Goal: Information Seeking & Learning: Learn about a topic

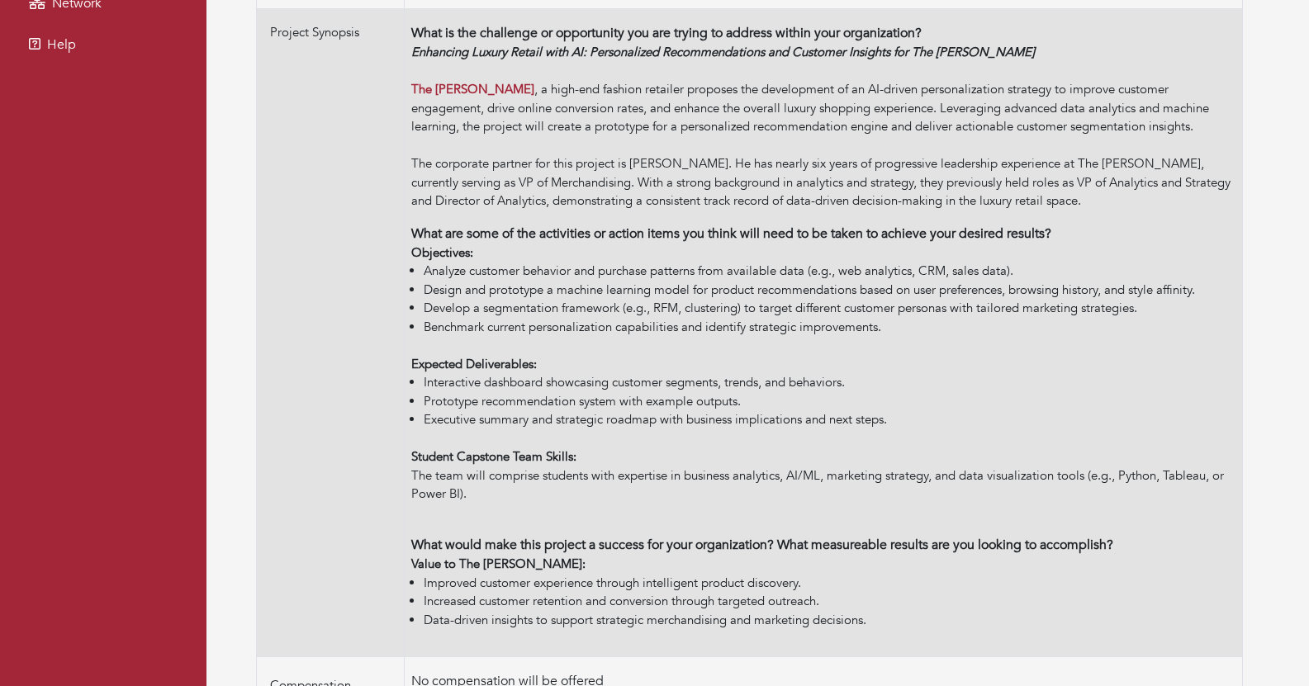
scroll to position [452, 0]
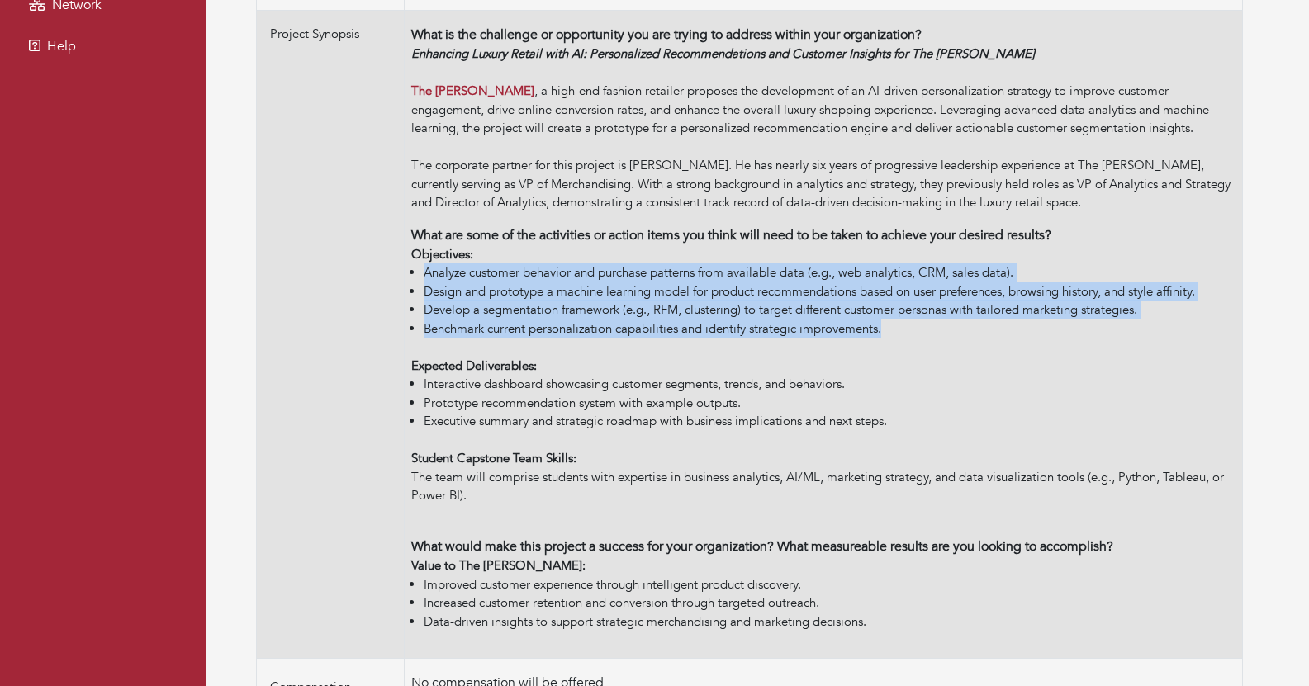
drag, startPoint x: 897, startPoint y: 329, endPoint x: 415, endPoint y: 278, distance: 484.2
click at [415, 278] on ul "Analyze customer behavior and purchase patterns from available data (e.g., web …" at bounding box center [823, 300] width 824 height 74
copy ul "Analyze customer behavior and purchase patterns from available data (e.g., web …"
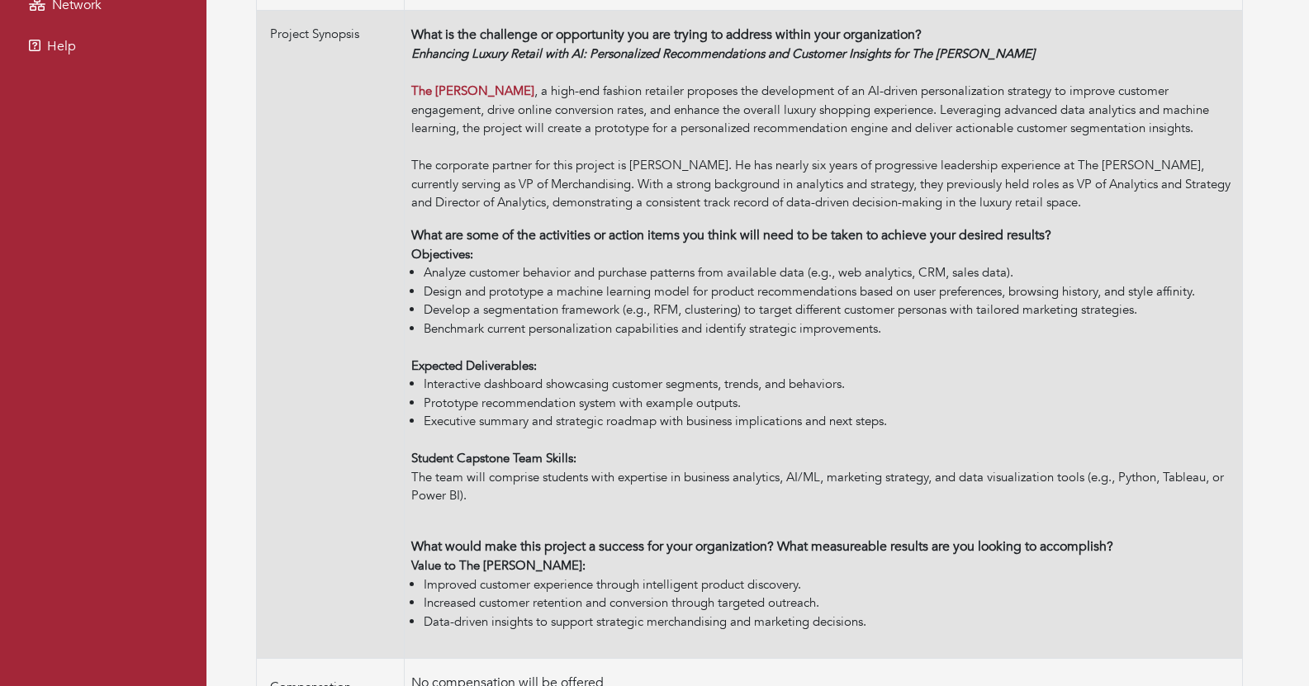
click at [572, 406] on li "Prototype recommendation system with example outputs." at bounding box center [830, 403] width 812 height 19
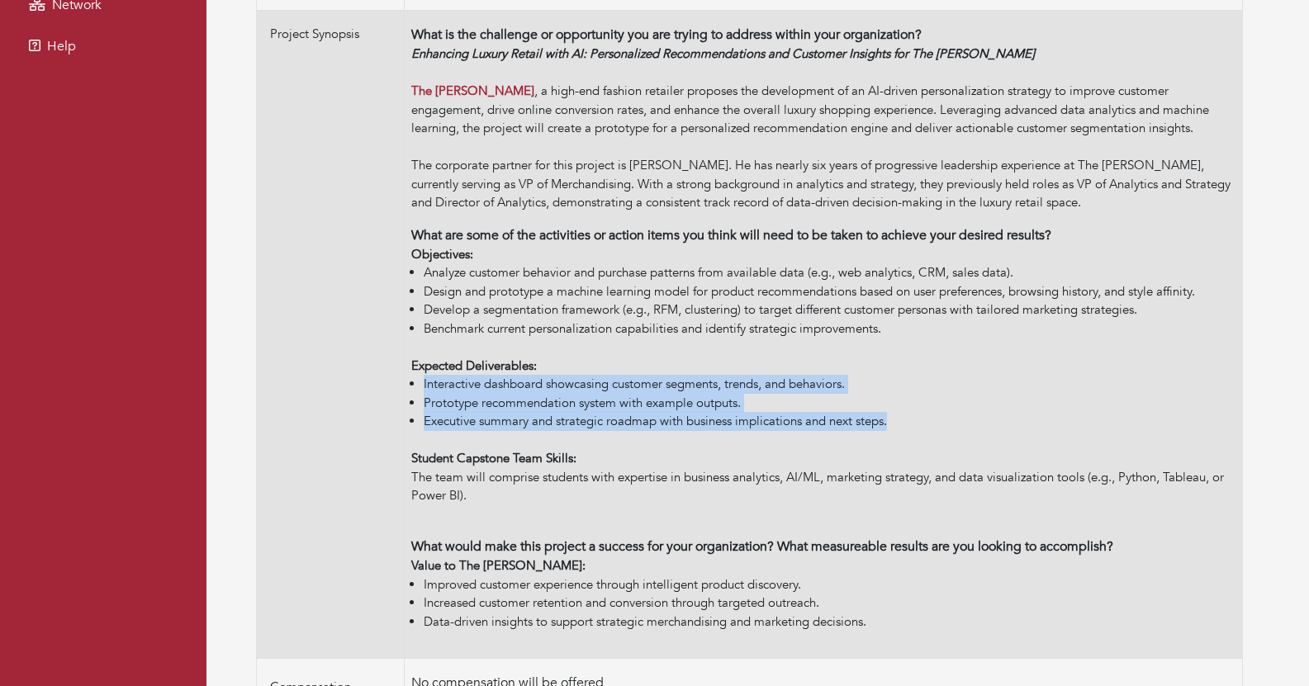
drag, startPoint x: 903, startPoint y: 422, endPoint x: 408, endPoint y: 385, distance: 496.1
click at [408, 385] on td "What is the challenge or opportunity you are trying to address within your orga…" at bounding box center [824, 335] width 838 height 648
copy ul "Interactive dashboard showcasing customer segments, trends, and behaviors. Prot…"
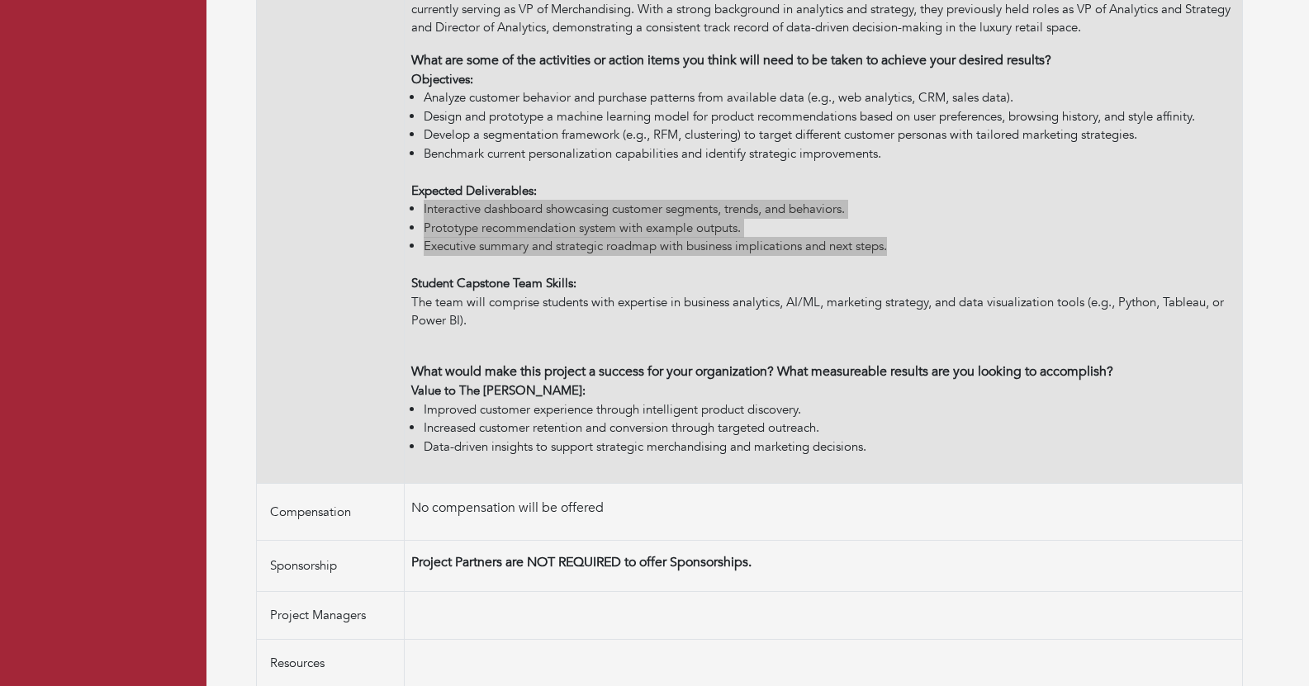
scroll to position [641, 0]
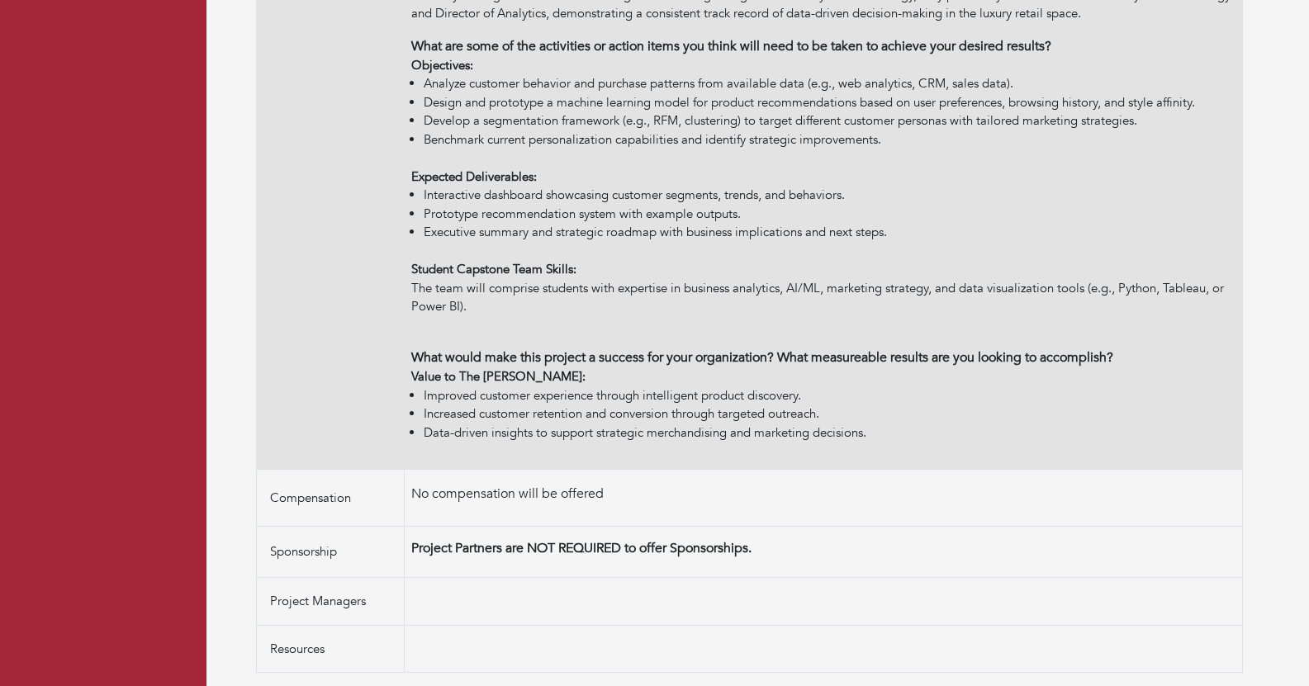
click at [563, 420] on li "Increased customer retention and conversion through targeted outreach." at bounding box center [830, 414] width 812 height 19
click at [580, 443] on td "What is the challenge or opportunity you are trying to address within your orga…" at bounding box center [824, 146] width 838 height 648
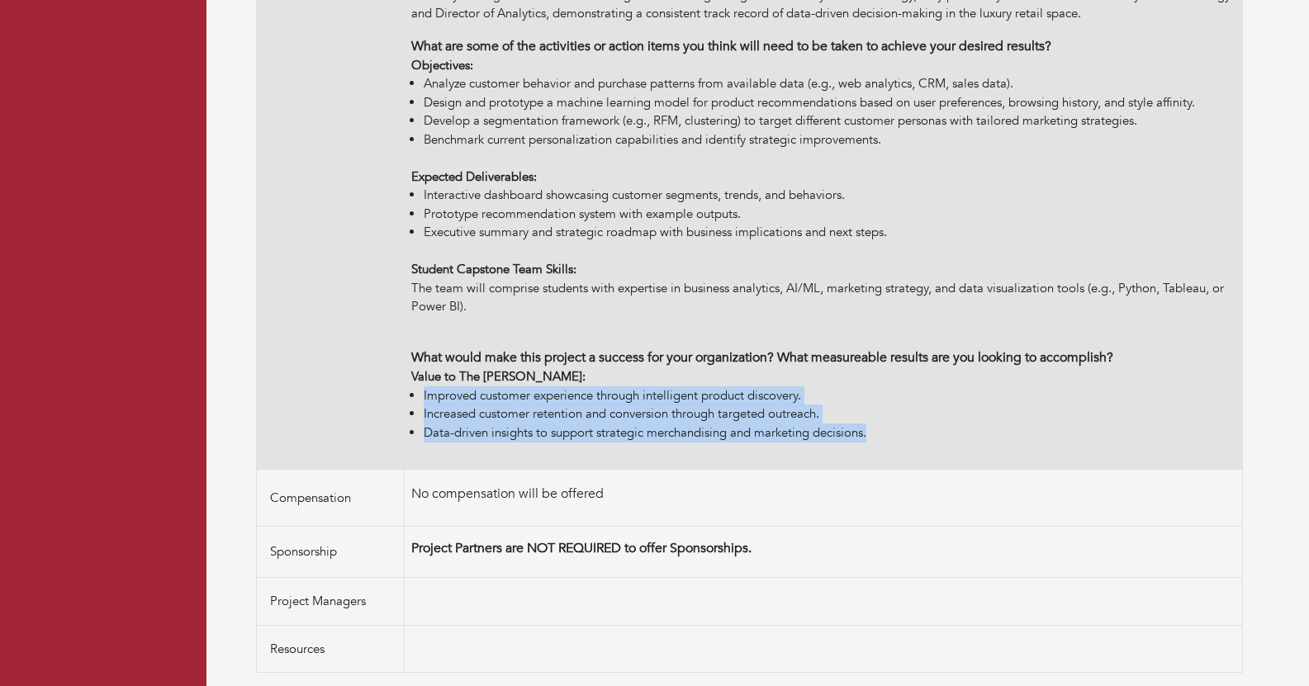
drag, startPoint x: 871, startPoint y: 432, endPoint x: 414, endPoint y: 396, distance: 458.1
click at [414, 396] on ul "Improved customer experience through intelligent product discovery. Increased c…" at bounding box center [823, 415] width 824 height 56
copy ul "Improved customer experience through intelligent product discovery. Increased c…"
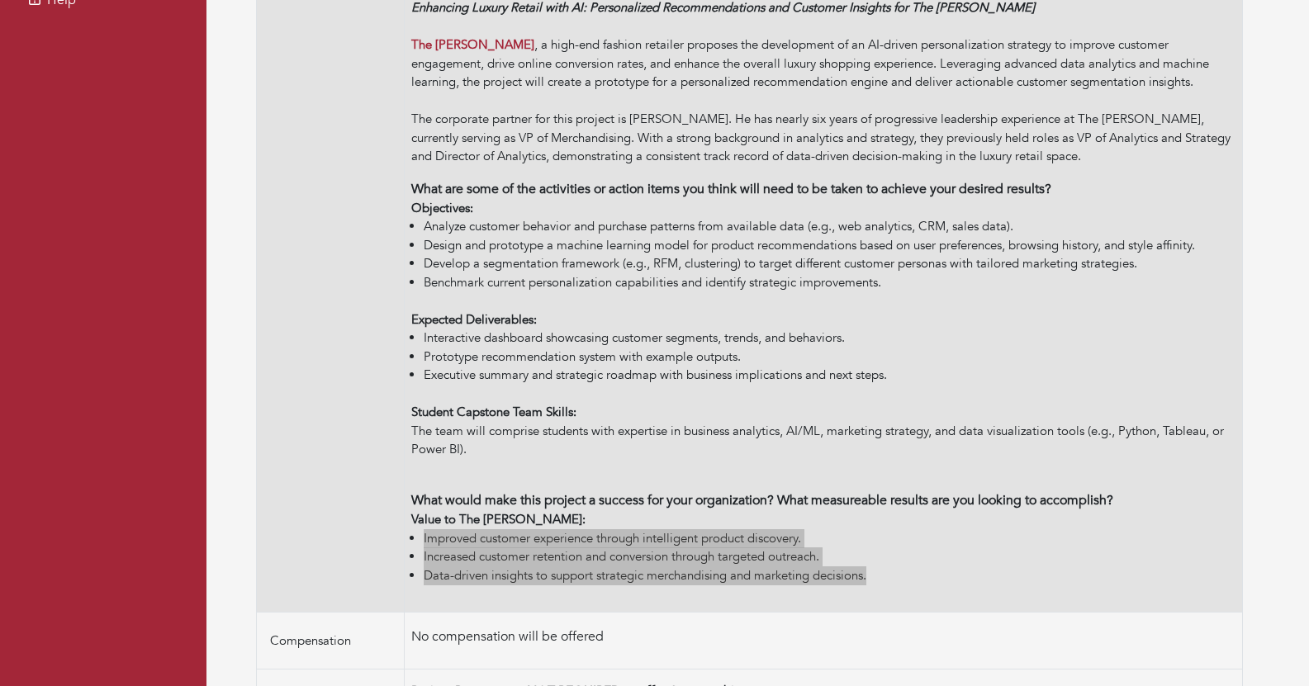
scroll to position [476, 0]
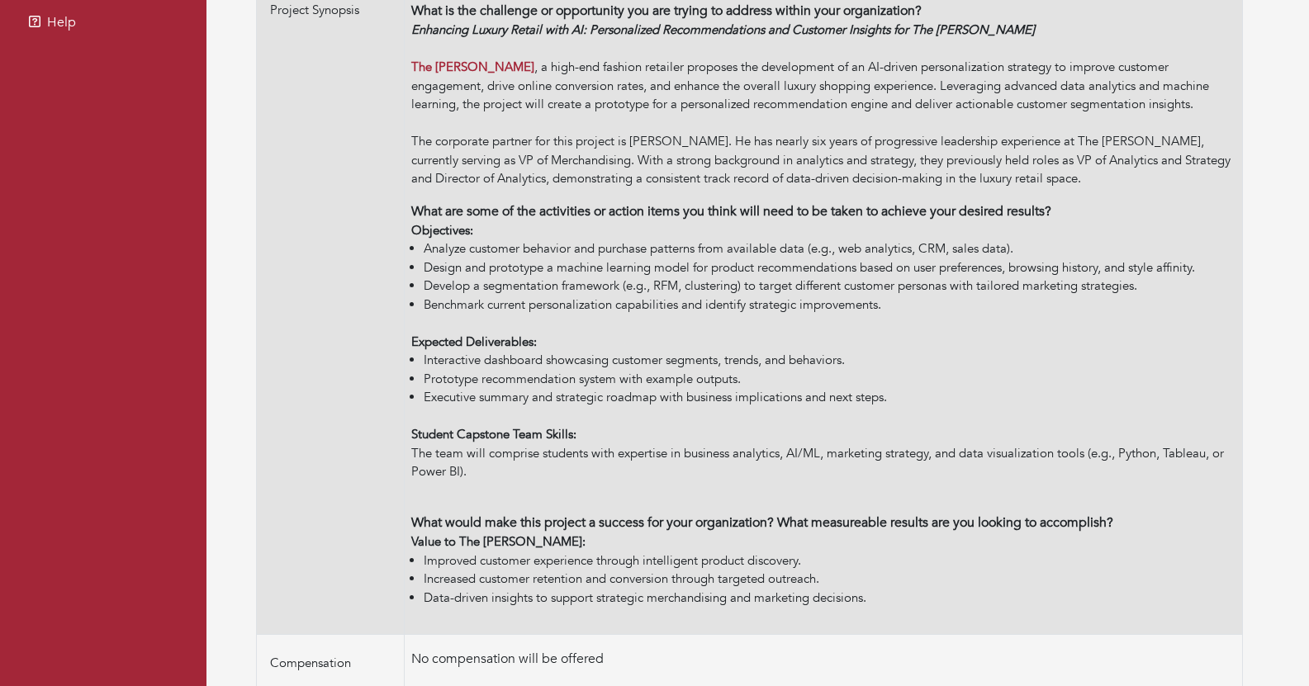
click at [660, 403] on li "Executive summary and strategic roadmap with business implications and next ste…" at bounding box center [830, 397] width 812 height 19
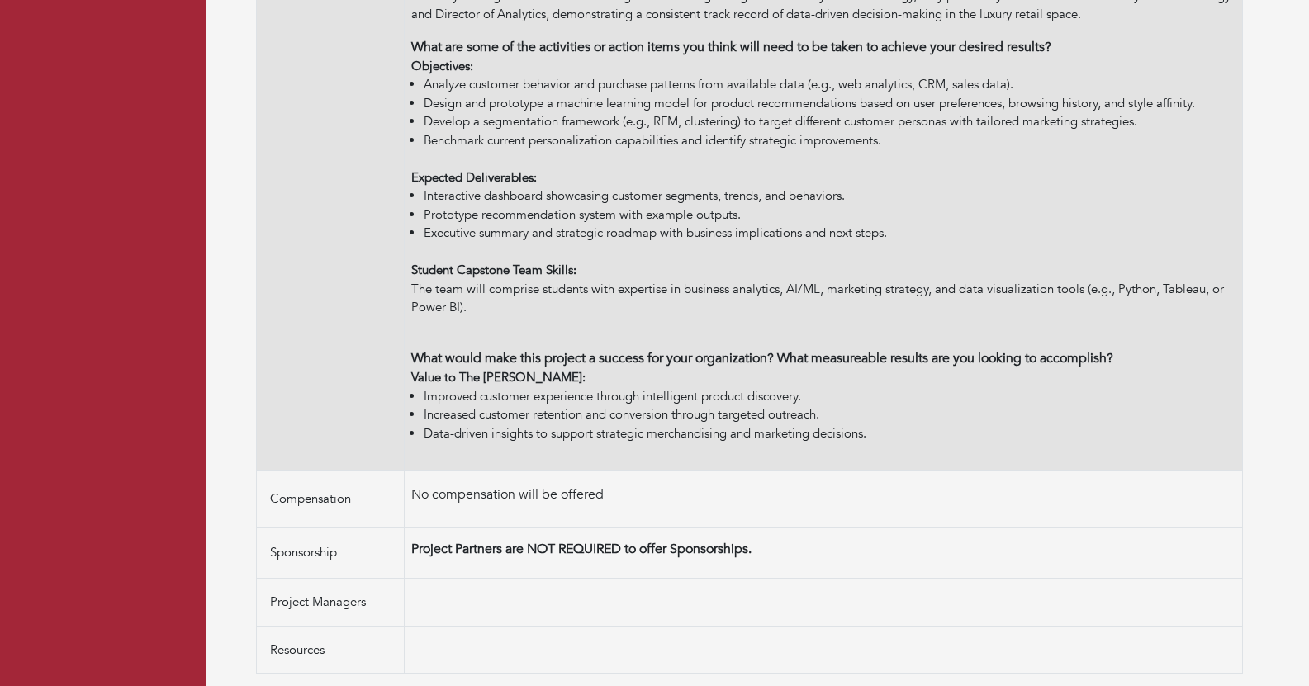
scroll to position [641, 0]
click at [768, 83] on li "Analyze customer behavior and purchase patterns from available data (e.g., web …" at bounding box center [830, 83] width 812 height 19
